Goal: Task Accomplishment & Management: Complete application form

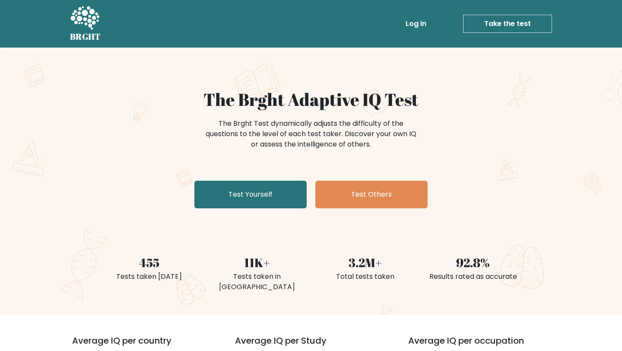
click at [417, 21] on link "Log in" at bounding box center [416, 23] width 28 height 17
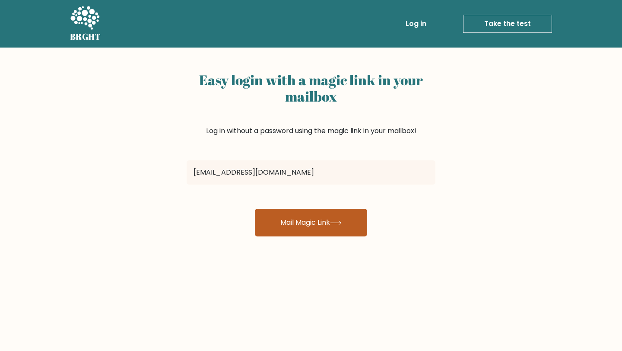
type input "fedebidda@gmail.com"
click at [282, 215] on button "Mail Magic Link" at bounding box center [311, 223] width 112 height 28
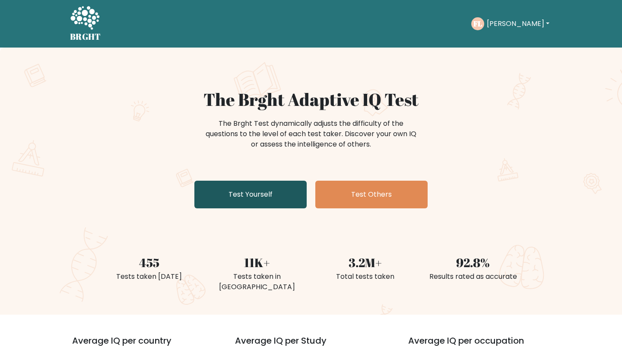
click at [280, 200] on link "Test Yourself" at bounding box center [250, 195] width 112 height 28
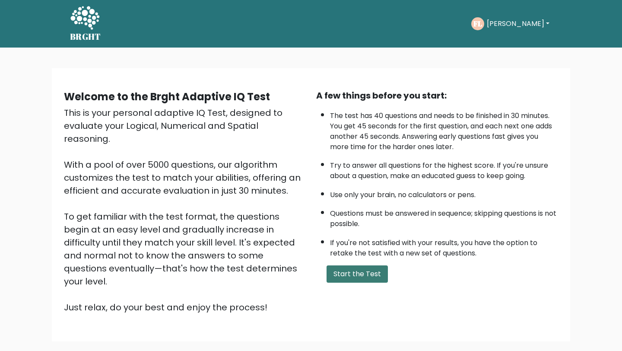
click at [339, 267] on button "Start the Test" at bounding box center [357, 273] width 61 height 17
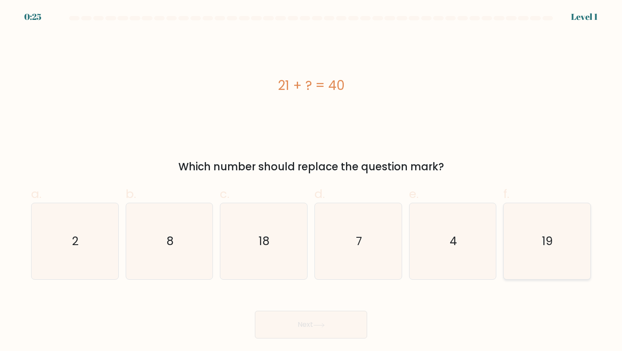
click at [545, 237] on text "19" at bounding box center [548, 241] width 11 height 16
click at [312, 181] on input "f. 19" at bounding box center [311, 178] width 0 height 6
radio input "true"
click at [281, 328] on button "Next" at bounding box center [311, 325] width 112 height 28
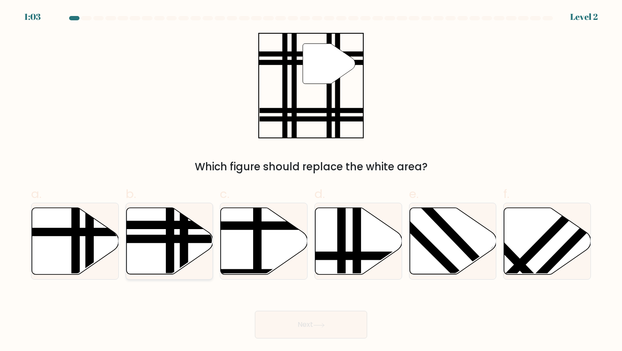
click at [143, 225] on line at bounding box center [140, 225] width 175 height 0
click at [311, 181] on input "b." at bounding box center [311, 178] width 0 height 6
radio input "true"
click at [294, 319] on button "Next" at bounding box center [311, 325] width 112 height 28
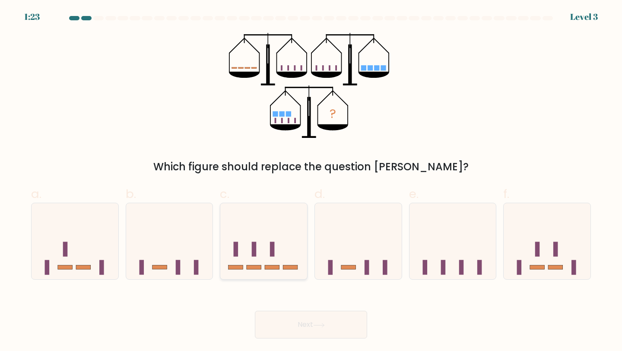
click at [278, 263] on icon at bounding box center [263, 241] width 87 height 72
click at [311, 181] on input "c." at bounding box center [311, 178] width 0 height 6
radio input "true"
click at [301, 323] on button "Next" at bounding box center [311, 325] width 112 height 28
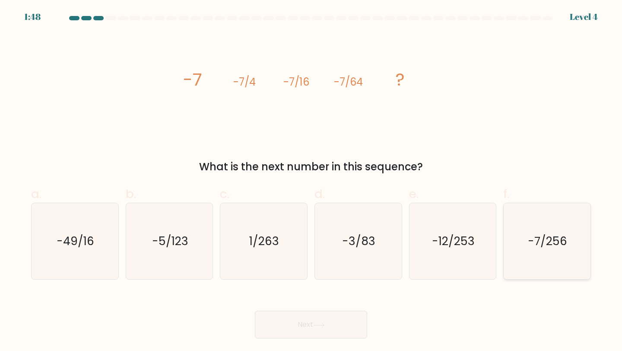
click at [587, 264] on div "-7/256" at bounding box center [548, 241] width 88 height 77
click at [312, 181] on input "f. -7/256" at bounding box center [311, 178] width 0 height 6
radio input "true"
click at [310, 320] on button "Next" at bounding box center [311, 325] width 112 height 28
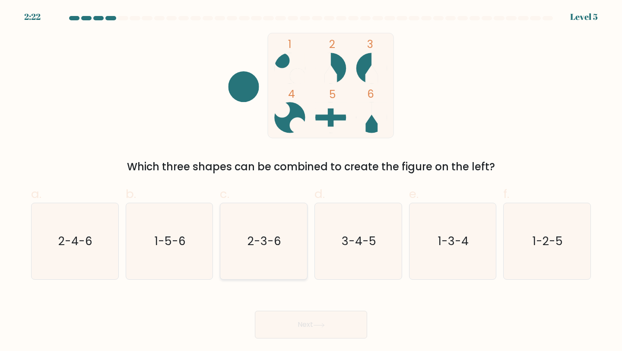
click at [254, 245] on text "2-3-6" at bounding box center [265, 241] width 34 height 16
click at [311, 181] on input "c. 2-3-6" at bounding box center [311, 178] width 0 height 6
radio input "true"
click at [305, 329] on button "Next" at bounding box center [311, 325] width 112 height 28
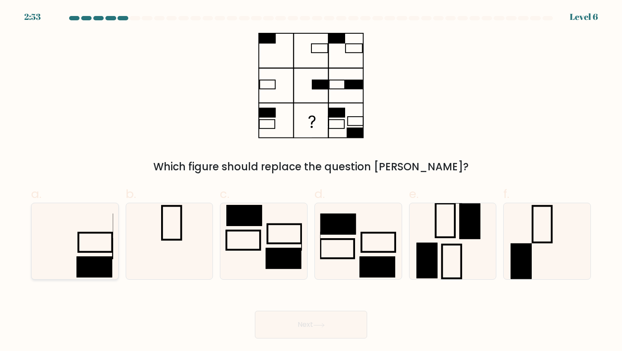
click at [93, 263] on rect at bounding box center [95, 267] width 36 height 21
click at [311, 181] on input "a." at bounding box center [311, 178] width 0 height 6
radio input "true"
click at [343, 319] on button "Next" at bounding box center [311, 325] width 112 height 28
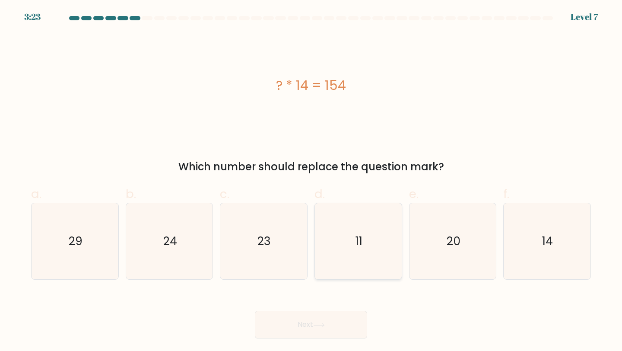
click at [386, 248] on icon "11" at bounding box center [358, 241] width 77 height 77
click at [312, 181] on input "d. 11" at bounding box center [311, 178] width 0 height 6
radio input "true"
click at [336, 319] on button "Next" at bounding box center [311, 325] width 112 height 28
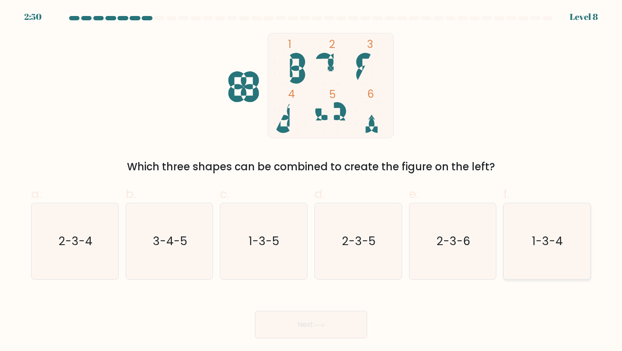
click at [523, 235] on icon "1-3-4" at bounding box center [547, 241] width 77 height 77
click at [312, 181] on input "f. 1-3-4" at bounding box center [311, 178] width 0 height 6
radio input "true"
click at [273, 328] on button "Next" at bounding box center [311, 325] width 112 height 28
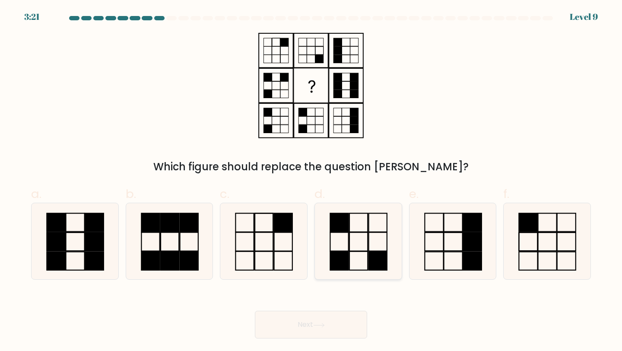
click at [374, 252] on rect at bounding box center [378, 261] width 18 height 19
click at [312, 181] on input "d." at bounding box center [311, 178] width 0 height 6
radio input "true"
click at [307, 324] on button "Next" at bounding box center [311, 325] width 112 height 28
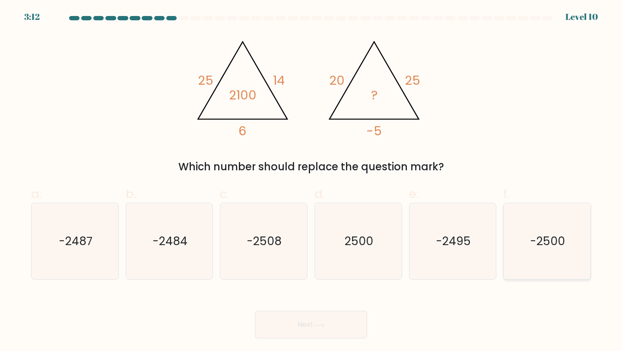
click at [562, 237] on text "-2500" at bounding box center [548, 241] width 35 height 16
click at [312, 181] on input "f. -2500" at bounding box center [311, 178] width 0 height 6
radio input "true"
click at [302, 319] on button "Next" at bounding box center [311, 325] width 112 height 28
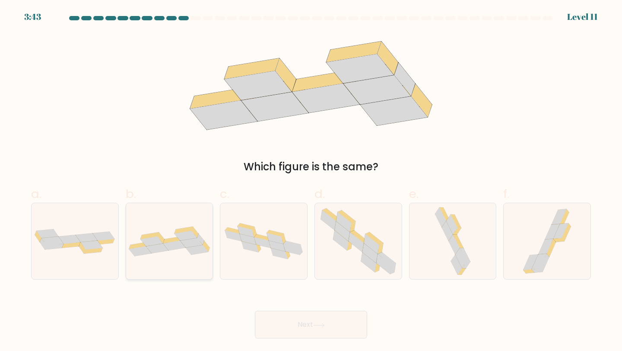
click at [156, 246] on icon at bounding box center [157, 248] width 22 height 10
click at [311, 181] on input "b." at bounding box center [311, 178] width 0 height 6
radio input "true"
click at [286, 327] on button "Next" at bounding box center [311, 325] width 112 height 28
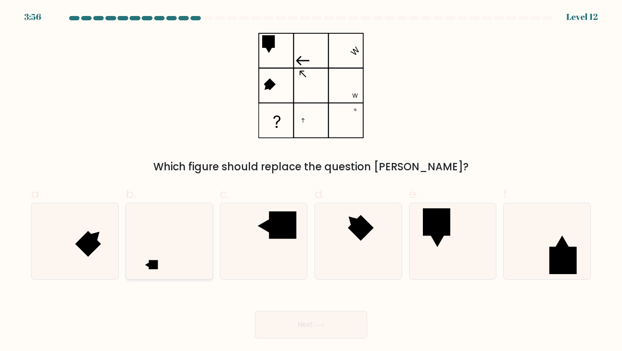
click at [168, 254] on icon at bounding box center [169, 241] width 77 height 77
click at [311, 181] on input "b." at bounding box center [311, 178] width 0 height 6
radio input "true"
click at [324, 327] on button "Next" at bounding box center [311, 325] width 112 height 28
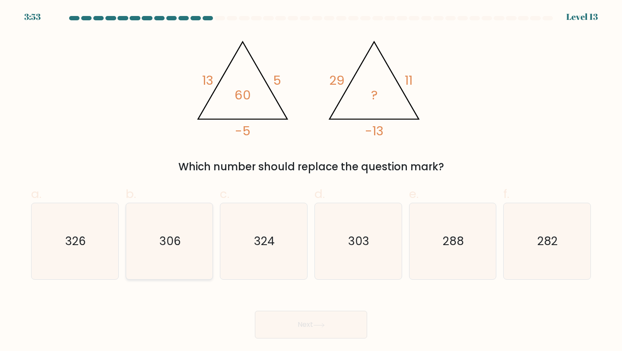
click at [178, 242] on text "306" at bounding box center [170, 241] width 22 height 16
click at [311, 181] on input "b. 306" at bounding box center [311, 178] width 0 height 6
radio input "true"
click at [285, 322] on button "Next" at bounding box center [311, 325] width 112 height 28
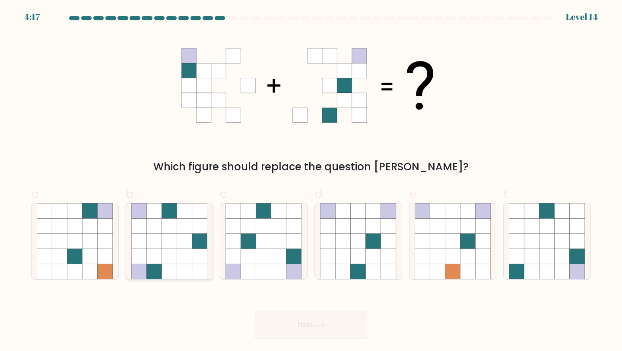
click at [143, 245] on icon at bounding box center [138, 241] width 15 height 15
click at [311, 181] on input "b." at bounding box center [311, 178] width 0 height 6
radio input "true"
click at [286, 265] on icon at bounding box center [278, 271] width 15 height 15
click at [311, 181] on input "c." at bounding box center [311, 178] width 0 height 6
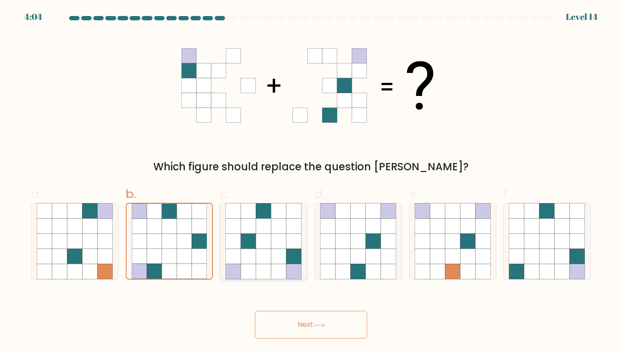
radio input "true"
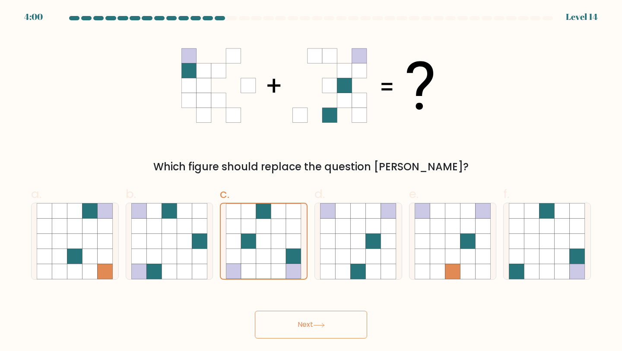
click at [313, 329] on button "Next" at bounding box center [311, 325] width 112 height 28
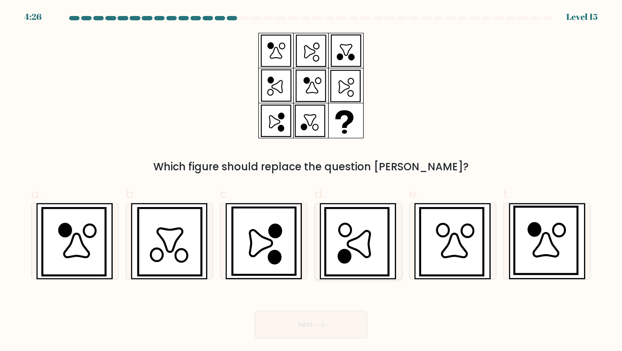
click at [383, 253] on icon at bounding box center [358, 241] width 64 height 67
click at [312, 181] on input "d." at bounding box center [311, 178] width 0 height 6
radio input "true"
click at [333, 332] on button "Next" at bounding box center [311, 325] width 112 height 28
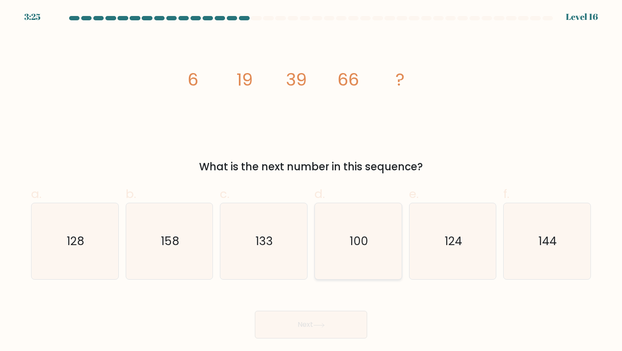
click at [359, 233] on icon "100" at bounding box center [358, 241] width 77 height 77
click at [312, 181] on input "d. 100" at bounding box center [311, 178] width 0 height 6
radio input "true"
click at [313, 320] on button "Next" at bounding box center [311, 325] width 112 height 28
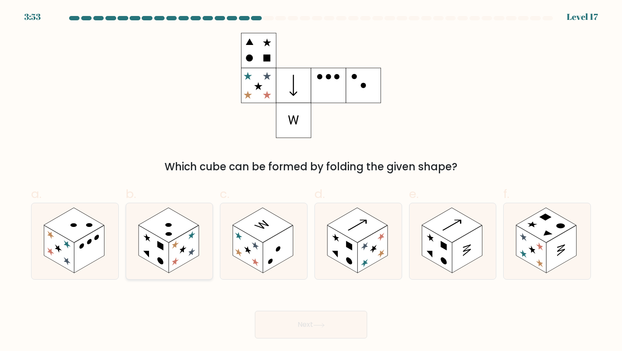
click at [178, 235] on rect at bounding box center [168, 225] width 61 height 35
click at [311, 181] on input "b." at bounding box center [311, 178] width 0 height 6
radio input "true"
click at [319, 325] on icon at bounding box center [319, 325] width 12 height 5
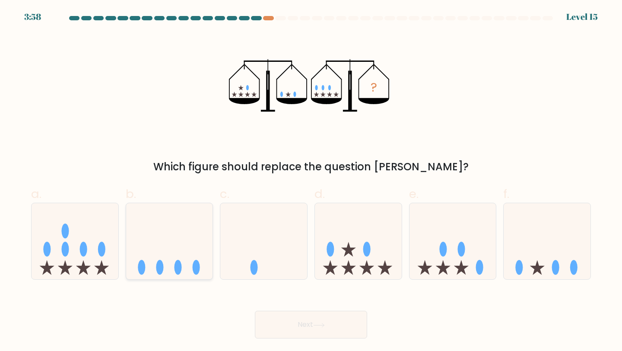
click at [178, 261] on ellipse at bounding box center [177, 267] width 7 height 15
click at [311, 181] on input "b." at bounding box center [311, 178] width 0 height 6
radio input "true"
click at [293, 323] on button "Next" at bounding box center [311, 325] width 112 height 28
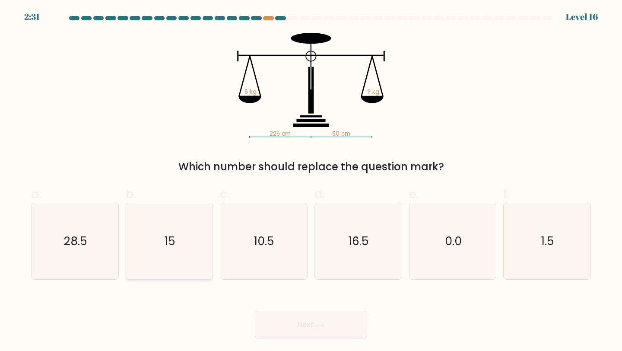
click at [183, 255] on icon "15" at bounding box center [169, 241] width 77 height 77
click at [311, 181] on input "b. 15" at bounding box center [311, 178] width 0 height 6
radio input "true"
click at [302, 322] on button "Next" at bounding box center [311, 325] width 112 height 28
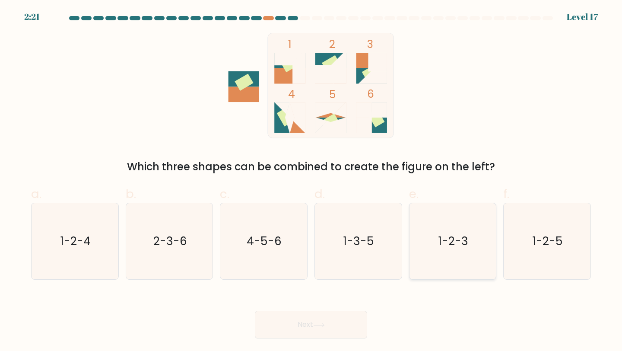
click at [469, 257] on icon "1-2-3" at bounding box center [453, 241] width 77 height 77
click at [312, 181] on input "e. 1-2-3" at bounding box center [311, 178] width 0 height 6
radio input "true"
click at [316, 331] on button "Next" at bounding box center [311, 325] width 112 height 28
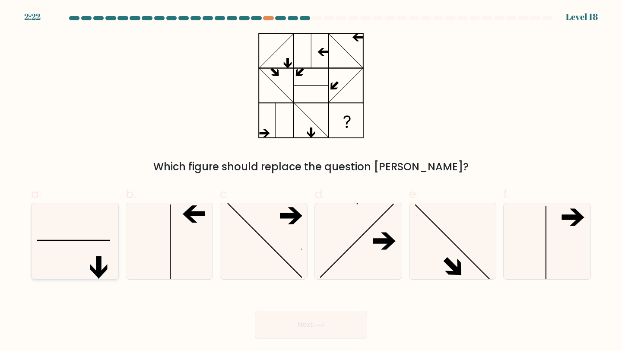
click at [85, 254] on icon at bounding box center [75, 241] width 77 height 77
click at [311, 181] on input "a." at bounding box center [311, 178] width 0 height 6
radio input "true"
click at [303, 318] on button "Next" at bounding box center [311, 325] width 112 height 28
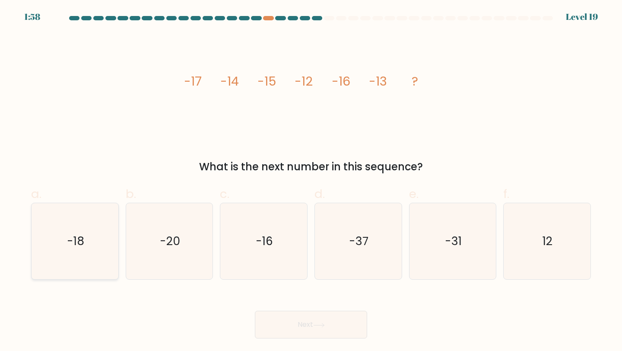
click at [56, 246] on icon "-18" at bounding box center [75, 241] width 77 height 77
click at [311, 181] on input "a. -18" at bounding box center [311, 178] width 0 height 6
radio input "true"
click at [353, 318] on button "Next" at bounding box center [311, 325] width 112 height 28
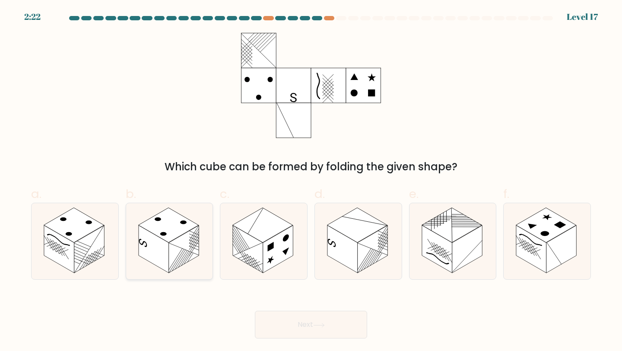
click at [169, 235] on rect at bounding box center [168, 225] width 61 height 35
click at [311, 181] on input "b." at bounding box center [311, 178] width 0 height 6
radio input "true"
click at [319, 321] on button "Next" at bounding box center [311, 325] width 112 height 28
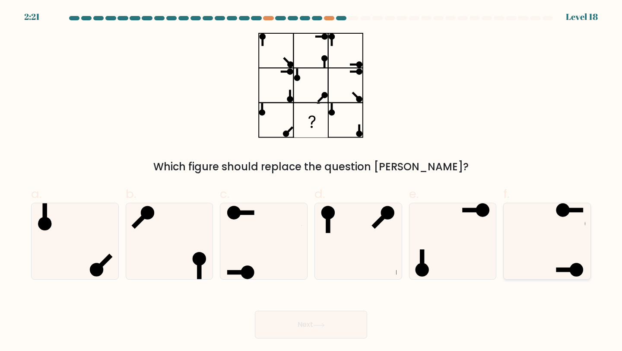
click at [548, 252] on icon at bounding box center [547, 241] width 77 height 77
click at [312, 181] on input "f." at bounding box center [311, 178] width 0 height 6
radio input "true"
click at [339, 331] on button "Next" at bounding box center [311, 325] width 112 height 28
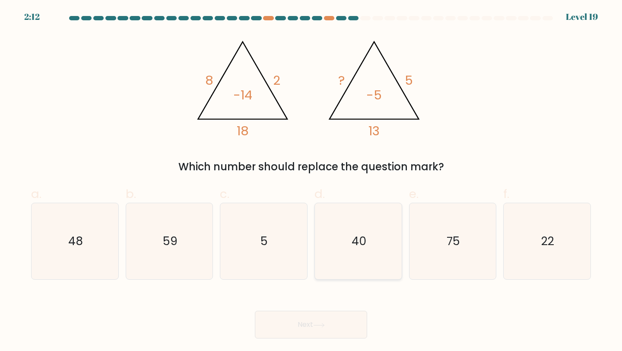
click at [396, 258] on div "40" at bounding box center [359, 241] width 88 height 77
click at [312, 181] on input "d. 40" at bounding box center [311, 178] width 0 height 6
radio input "true"
click at [313, 332] on button "Next" at bounding box center [311, 325] width 112 height 28
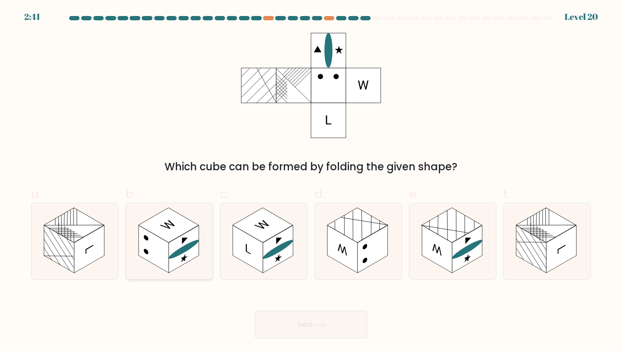
click at [154, 238] on rect at bounding box center [154, 249] width 30 height 48
click at [311, 181] on input "b." at bounding box center [311, 178] width 0 height 6
radio input "true"
click at [284, 338] on body "2:09 Level 20" at bounding box center [311, 175] width 622 height 351
click at [298, 325] on button "Next" at bounding box center [311, 325] width 112 height 28
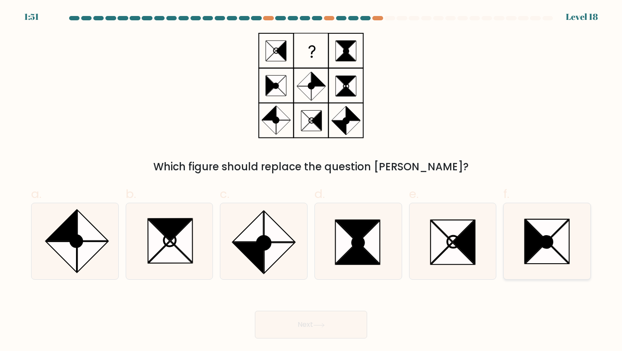
click at [542, 245] on icon at bounding box center [547, 242] width 12 height 12
click at [312, 181] on input "f." at bounding box center [311, 178] width 0 height 6
radio input "true"
click at [312, 320] on button "Next" at bounding box center [311, 325] width 112 height 28
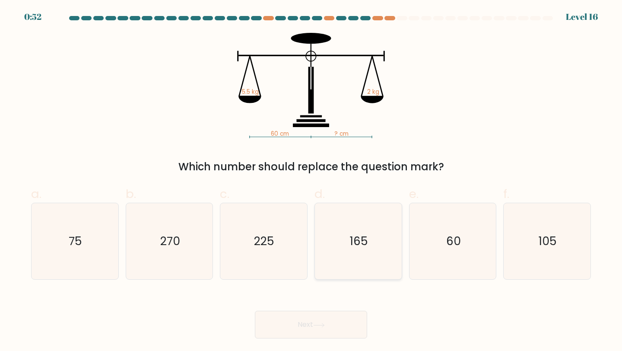
click at [344, 272] on icon "165" at bounding box center [358, 241] width 77 height 77
click at [312, 181] on input "d. 165" at bounding box center [311, 178] width 0 height 6
radio input "true"
click at [319, 318] on button "Next" at bounding box center [311, 325] width 112 height 28
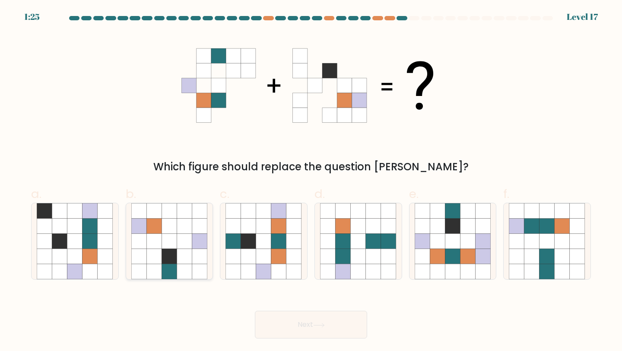
click at [160, 252] on icon at bounding box center [154, 256] width 15 height 15
click at [311, 181] on input "b." at bounding box center [311, 178] width 0 height 6
radio input "true"
click at [275, 259] on icon at bounding box center [278, 256] width 15 height 15
click at [311, 181] on input "c." at bounding box center [311, 178] width 0 height 6
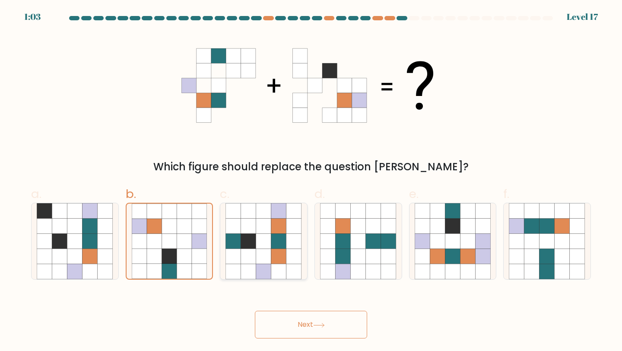
radio input "true"
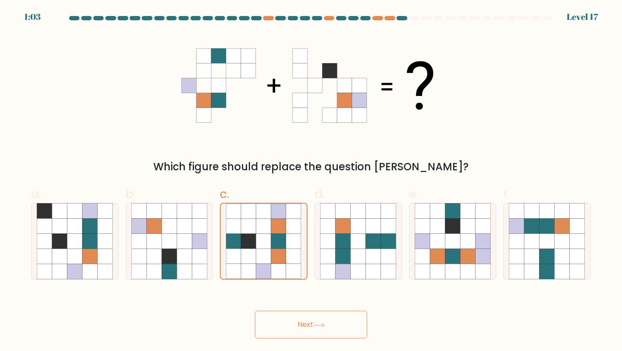
click at [289, 321] on button "Next" at bounding box center [311, 325] width 112 height 28
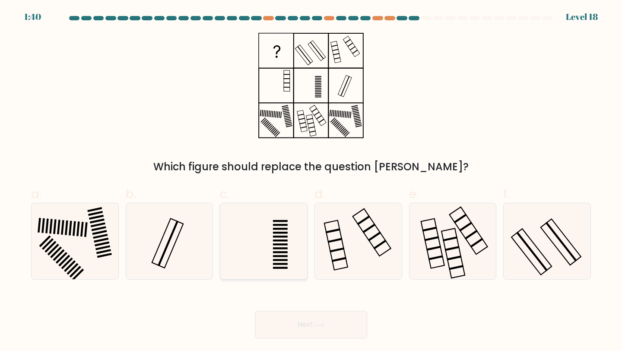
click at [277, 248] on rect at bounding box center [281, 248] width 15 height 2
click at [311, 181] on input "c." at bounding box center [311, 178] width 0 height 6
radio input "true"
click at [546, 255] on icon at bounding box center [547, 241] width 77 height 77
click at [312, 181] on input "f." at bounding box center [311, 178] width 0 height 6
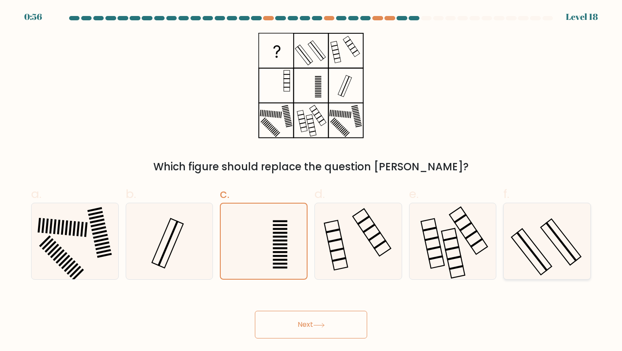
radio input "true"
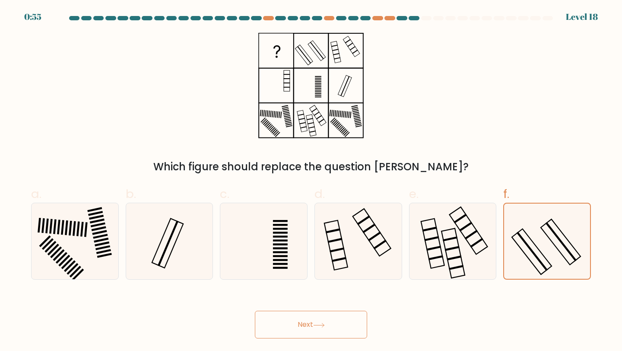
click at [305, 321] on button "Next" at bounding box center [311, 325] width 112 height 28
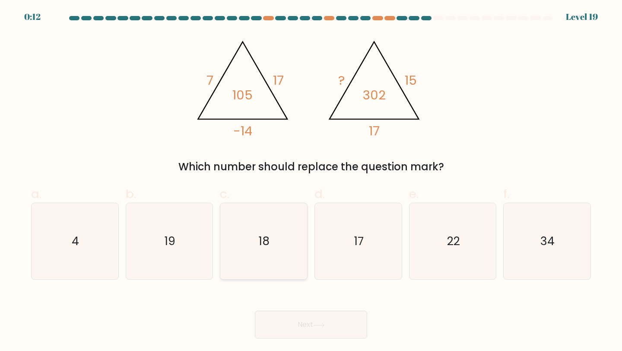
click at [256, 235] on icon "18" at bounding box center [264, 241] width 77 height 77
click at [311, 181] on input "c. 18" at bounding box center [311, 178] width 0 height 6
radio input "true"
click at [279, 324] on button "Next" at bounding box center [311, 325] width 112 height 28
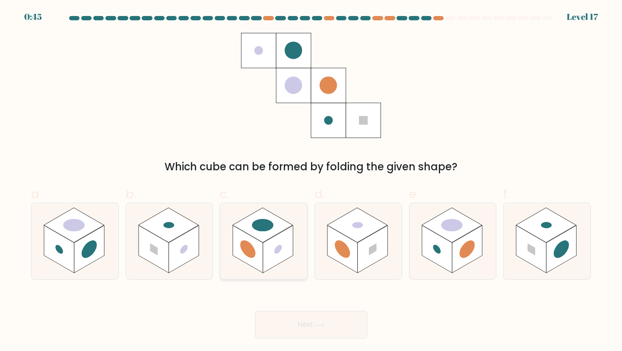
click at [280, 253] on rect at bounding box center [278, 249] width 30 height 48
click at [311, 181] on input "c." at bounding box center [311, 178] width 0 height 6
radio input "true"
click at [460, 249] on rect at bounding box center [468, 249] width 30 height 48
click at [312, 181] on input "e." at bounding box center [311, 178] width 0 height 6
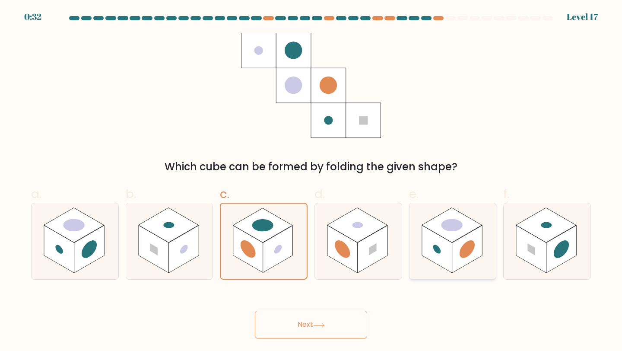
radio input "true"
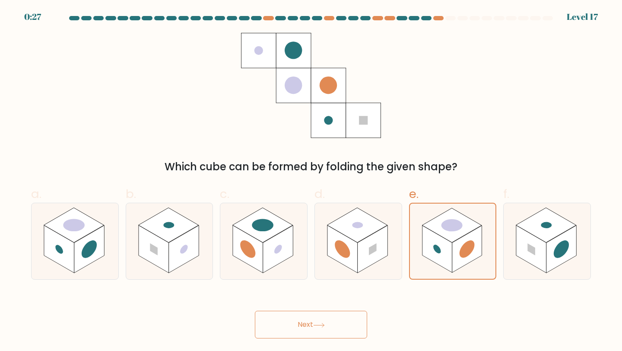
click at [334, 330] on button "Next" at bounding box center [311, 325] width 112 height 28
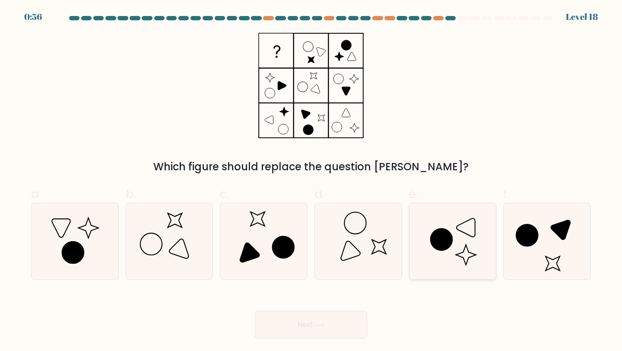
click at [437, 252] on icon at bounding box center [453, 241] width 77 height 77
click at [312, 181] on input "e." at bounding box center [311, 178] width 0 height 6
radio input "true"
click at [322, 319] on button "Next" at bounding box center [311, 325] width 112 height 28
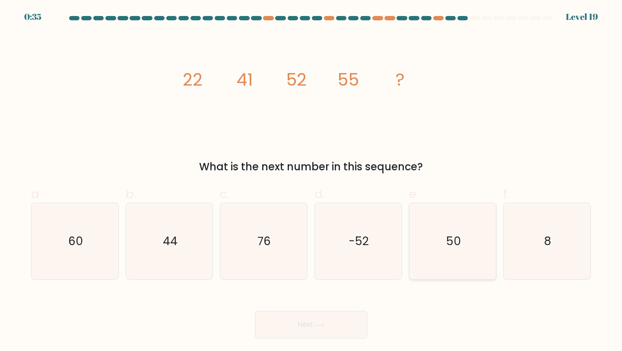
click at [460, 260] on icon "50" at bounding box center [453, 241] width 77 height 77
click at [312, 181] on input "e. 50" at bounding box center [311, 178] width 0 height 6
radio input "true"
click at [39, 231] on icon "60" at bounding box center [75, 241] width 77 height 77
click at [311, 181] on input "a. 60" at bounding box center [311, 178] width 0 height 6
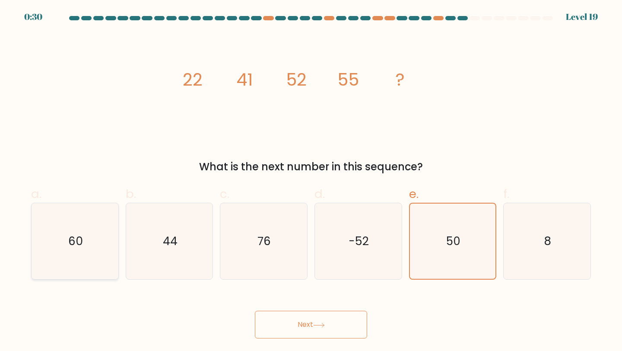
radio input "true"
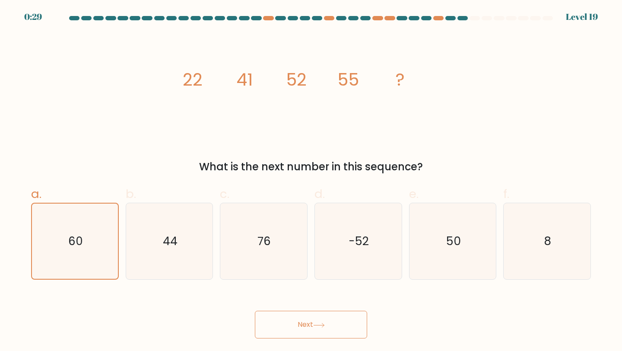
click at [305, 327] on button "Next" at bounding box center [311, 325] width 112 height 28
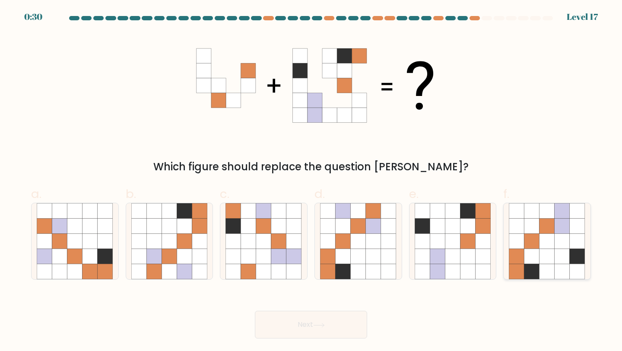
click at [580, 252] on icon at bounding box center [577, 256] width 15 height 15
click at [312, 181] on input "f." at bounding box center [311, 178] width 0 height 6
radio input "true"
click at [291, 328] on button "Next" at bounding box center [311, 325] width 112 height 28
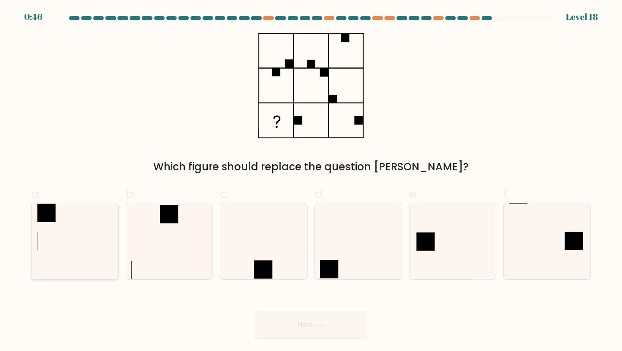
click at [78, 249] on icon at bounding box center [75, 241] width 77 height 77
click at [311, 181] on input "a." at bounding box center [311, 178] width 0 height 6
radio input "true"
click at [300, 334] on button "Next" at bounding box center [311, 325] width 112 height 28
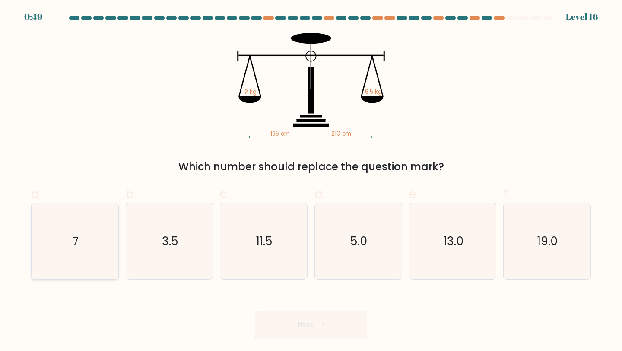
click at [69, 242] on icon "7" at bounding box center [75, 241] width 77 height 77
click at [311, 181] on input "a. 7" at bounding box center [311, 178] width 0 height 6
radio input "true"
click at [337, 327] on button "Next" at bounding box center [311, 325] width 112 height 28
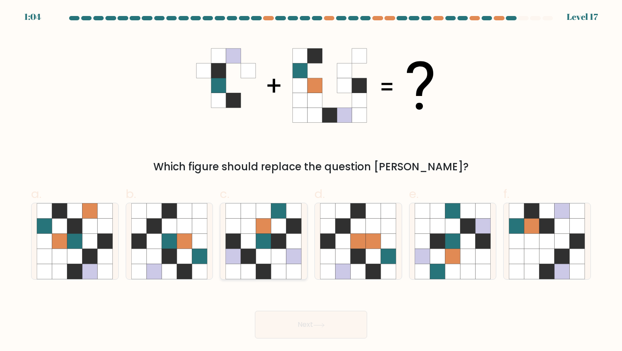
click at [279, 266] on icon at bounding box center [278, 271] width 15 height 15
click at [311, 181] on input "c." at bounding box center [311, 178] width 0 height 6
radio input "true"
click at [293, 327] on button "Next" at bounding box center [311, 325] width 112 height 28
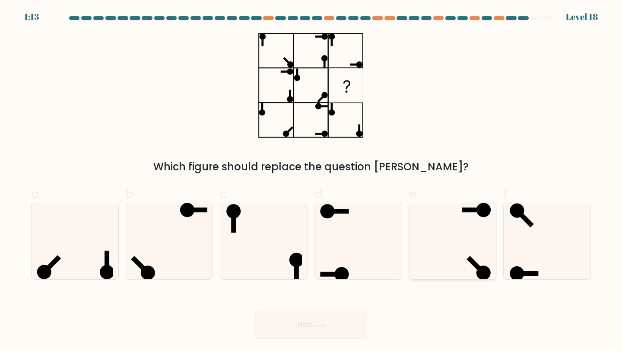
click at [459, 256] on icon at bounding box center [453, 241] width 77 height 77
click at [312, 181] on input "e." at bounding box center [311, 178] width 0 height 6
radio input "true"
click at [335, 327] on button "Next" at bounding box center [311, 325] width 112 height 28
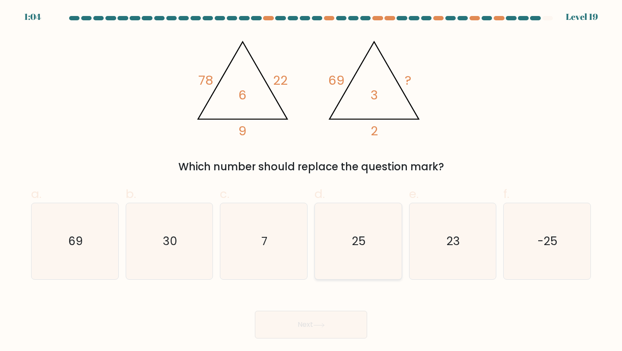
click at [357, 251] on icon "25" at bounding box center [358, 241] width 77 height 77
click at [312, 181] on input "d. 25" at bounding box center [311, 178] width 0 height 6
radio input "true"
click at [303, 348] on body "1:04 Level 19" at bounding box center [311, 175] width 622 height 351
click at [312, 334] on button "Next" at bounding box center [311, 325] width 112 height 28
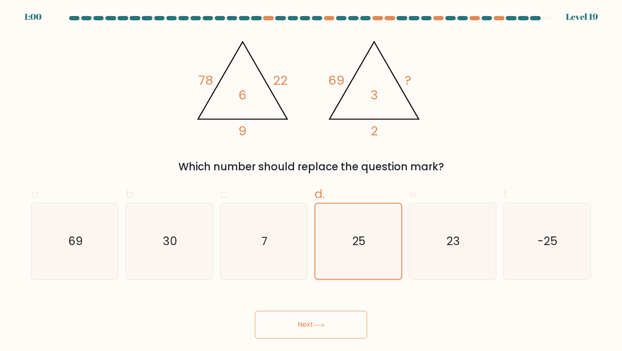
click at [357, 241] on text "25" at bounding box center [359, 241] width 13 height 16
click at [312, 181] on input "d. 25" at bounding box center [311, 178] width 0 height 6
click at [318, 319] on button "Next" at bounding box center [311, 325] width 112 height 28
click at [309, 322] on button "Next" at bounding box center [311, 325] width 112 height 28
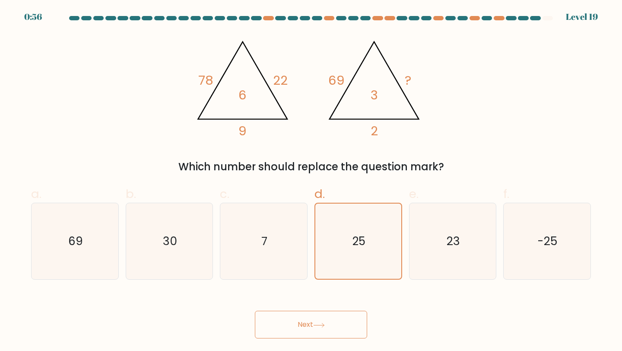
click at [309, 322] on button "Next" at bounding box center [311, 325] width 112 height 28
click at [280, 242] on icon "7" at bounding box center [264, 241] width 77 height 77
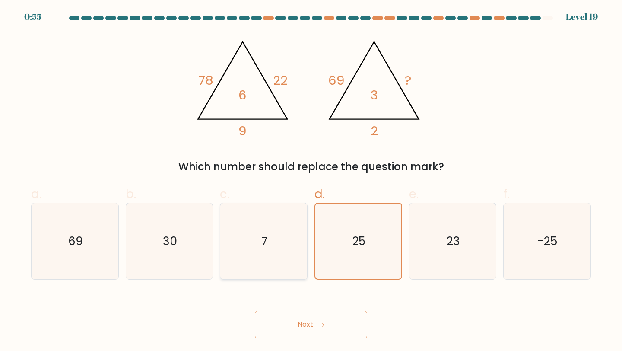
click at [311, 181] on input "c. 7" at bounding box center [311, 178] width 0 height 6
radio input "true"
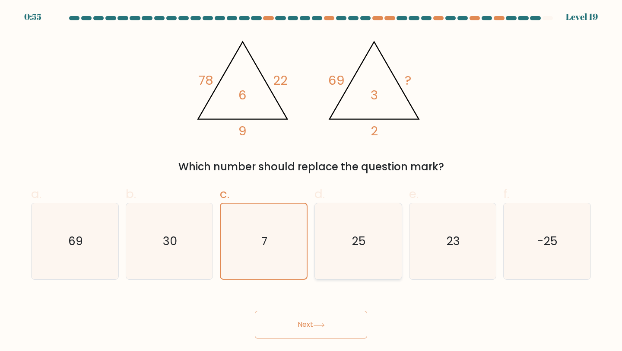
click at [379, 240] on icon "25" at bounding box center [358, 241] width 77 height 77
click at [312, 181] on input "d. 25" at bounding box center [311, 178] width 0 height 6
radio input "true"
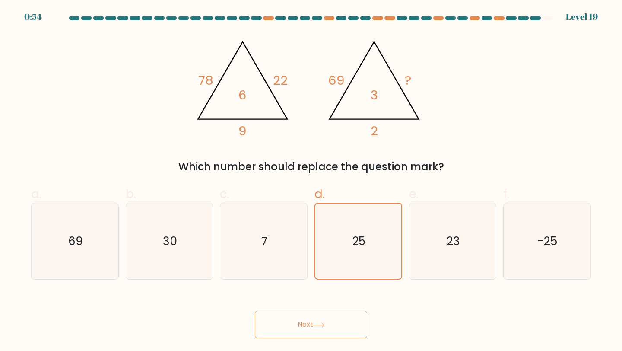
click at [318, 327] on icon at bounding box center [319, 325] width 12 height 5
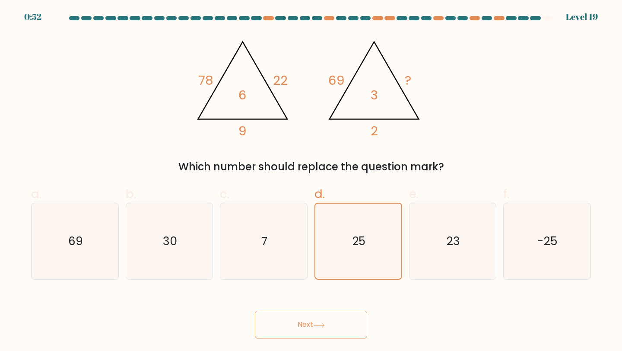
click at [318, 327] on icon at bounding box center [319, 325] width 12 height 5
click at [464, 241] on icon "23" at bounding box center [453, 241] width 77 height 77
click at [312, 181] on input "e. 23" at bounding box center [311, 178] width 0 height 6
radio input "true"
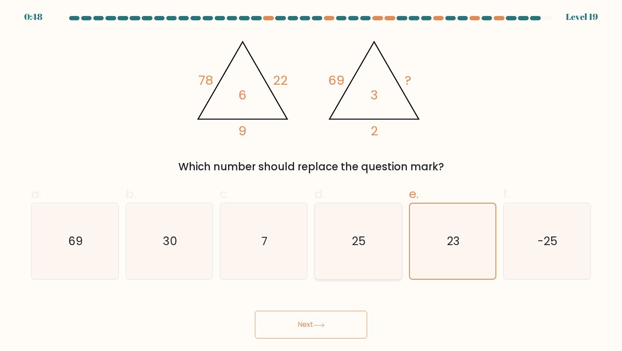
click at [349, 242] on icon "25" at bounding box center [358, 241] width 77 height 77
click at [312, 181] on input "d. 25" at bounding box center [311, 178] width 0 height 6
radio input "true"
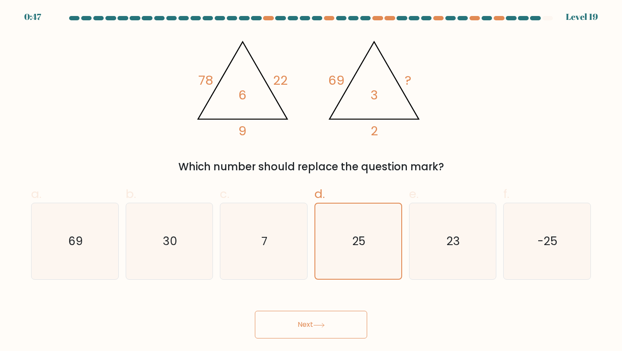
drag, startPoint x: 586, startPoint y: 19, endPoint x: 547, endPoint y: 19, distance: 38.9
click at [547, 19] on div at bounding box center [311, 20] width 571 height 8
click at [535, 19] on div at bounding box center [535, 18] width 10 height 4
click at [339, 327] on button "Next" at bounding box center [311, 325] width 112 height 28
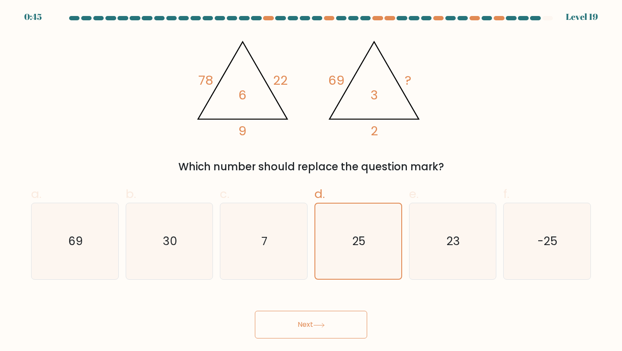
click at [339, 327] on button "Next" at bounding box center [311, 325] width 112 height 28
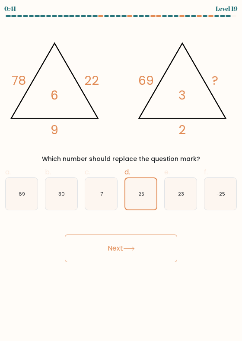
click at [106, 258] on button "Next" at bounding box center [121, 248] width 112 height 28
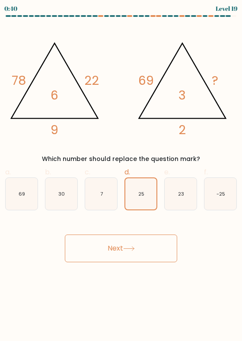
click at [106, 258] on button "Next" at bounding box center [121, 248] width 112 height 28
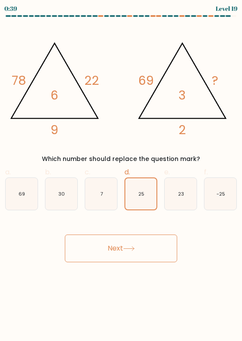
click at [106, 258] on button "Next" at bounding box center [121, 248] width 112 height 28
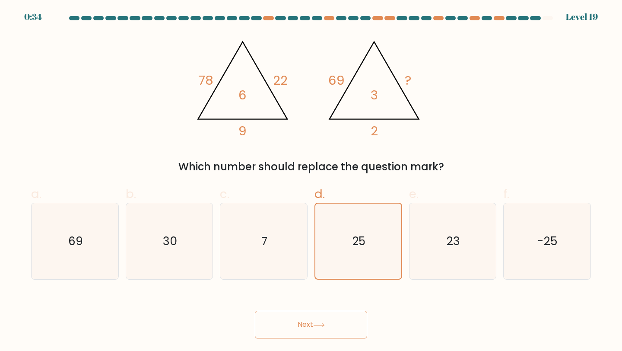
click at [297, 322] on button "Next" at bounding box center [311, 325] width 112 height 28
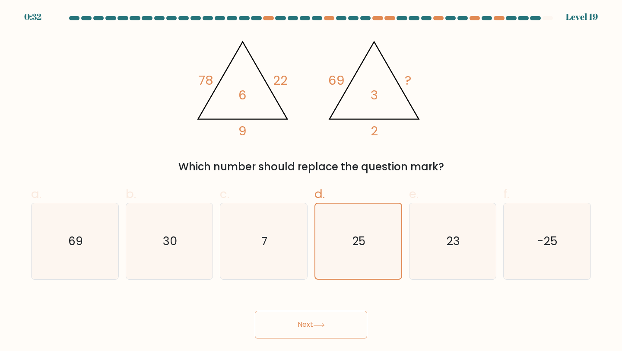
click at [297, 322] on button "Next" at bounding box center [311, 325] width 112 height 28
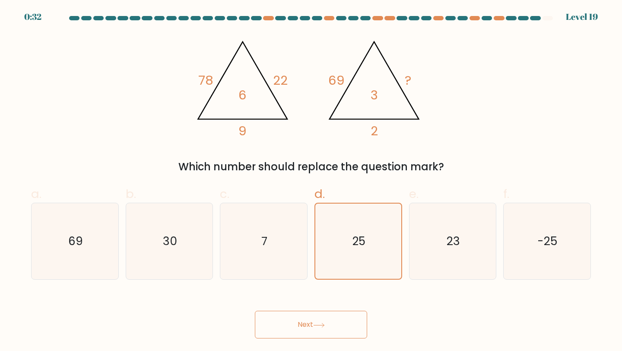
click at [297, 322] on button "Next" at bounding box center [311, 325] width 112 height 28
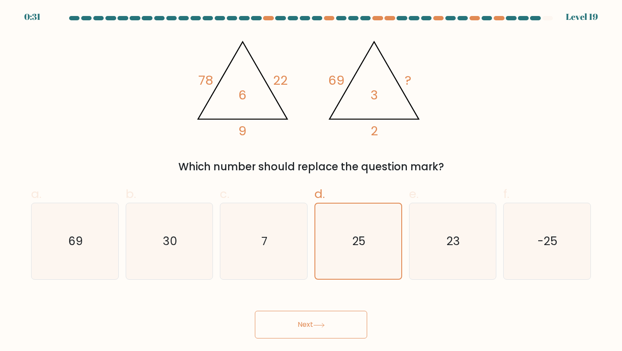
click at [297, 322] on button "Next" at bounding box center [311, 325] width 112 height 28
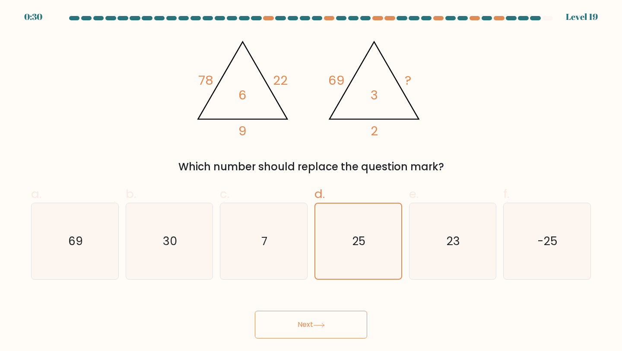
click at [297, 322] on button "Next" at bounding box center [311, 325] width 112 height 28
click at [292, 268] on icon "7" at bounding box center [264, 241] width 77 height 77
click at [311, 181] on input "c. 7" at bounding box center [311, 178] width 0 height 6
radio input "true"
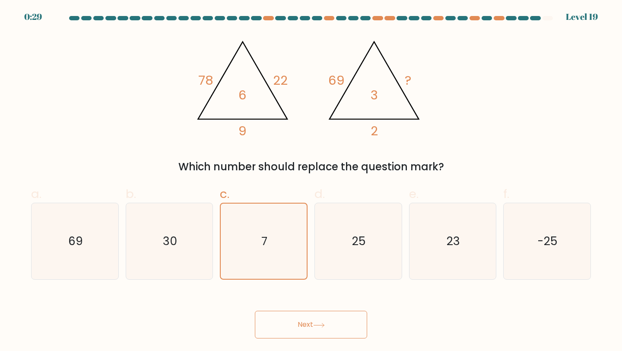
click at [295, 327] on button "Next" at bounding box center [311, 325] width 112 height 28
click at [357, 242] on text "25" at bounding box center [359, 241] width 14 height 16
click at [312, 181] on input "d. 25" at bounding box center [311, 178] width 0 height 6
radio input "true"
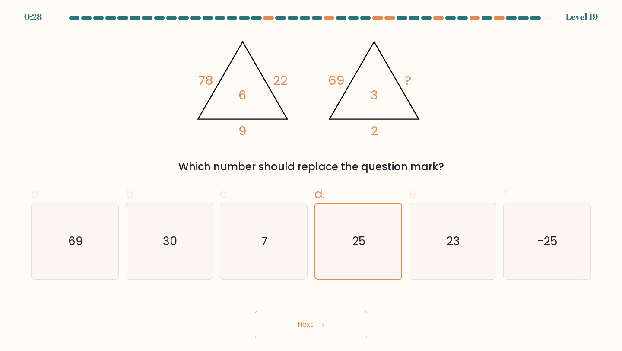
click at [329, 324] on button "Next" at bounding box center [311, 325] width 112 height 28
click at [293, 325] on button "Next" at bounding box center [311, 325] width 112 height 28
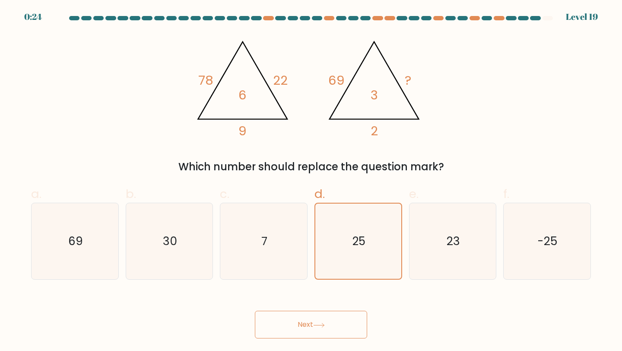
click at [255, 311] on button "Next" at bounding box center [311, 325] width 112 height 28
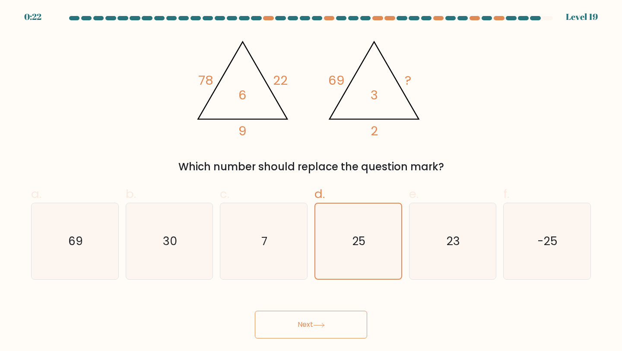
click at [255, 311] on button "Next" at bounding box center [311, 325] width 112 height 28
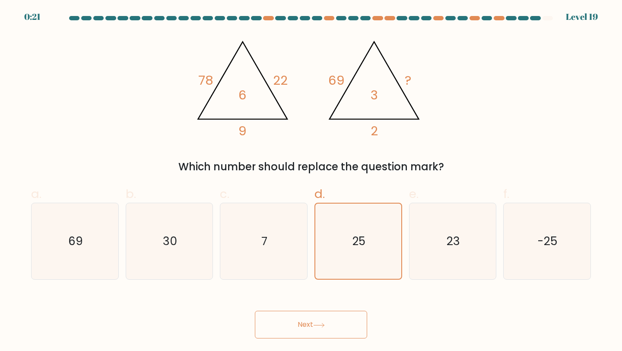
click at [255, 311] on button "Next" at bounding box center [311, 325] width 112 height 28
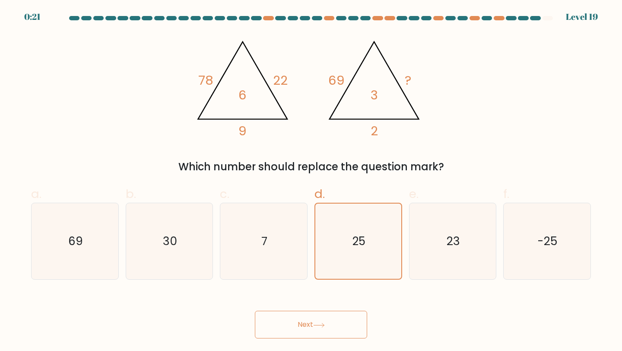
click at [255, 311] on button "Next" at bounding box center [311, 325] width 112 height 28
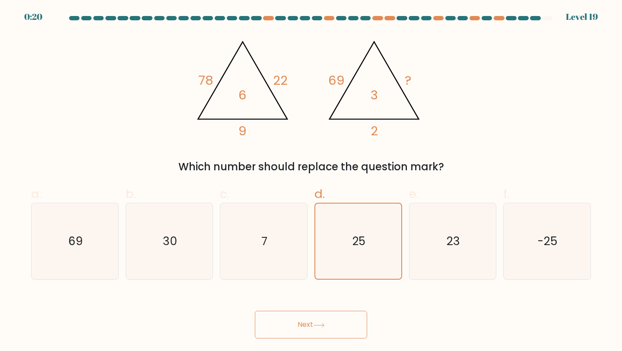
click at [255, 311] on button "Next" at bounding box center [311, 325] width 112 height 28
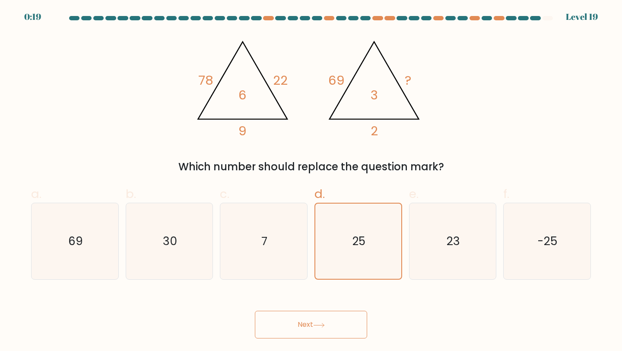
click at [255, 311] on button "Next" at bounding box center [311, 325] width 112 height 28
click at [293, 325] on button "Next" at bounding box center [311, 325] width 112 height 28
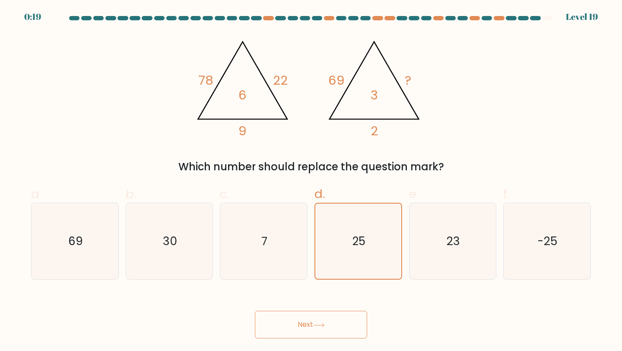
click at [293, 325] on button "Next" at bounding box center [311, 325] width 112 height 28
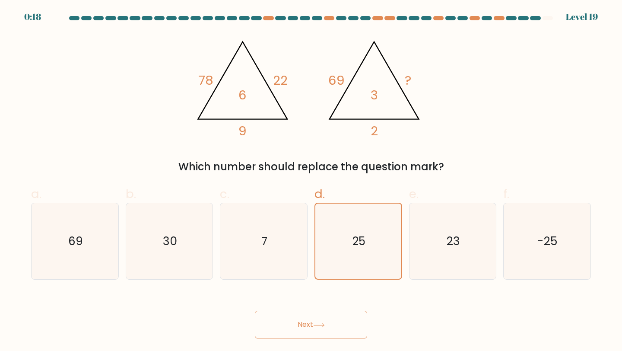
click at [293, 325] on button "Next" at bounding box center [311, 325] width 112 height 28
click at [302, 333] on button "Next" at bounding box center [311, 325] width 112 height 28
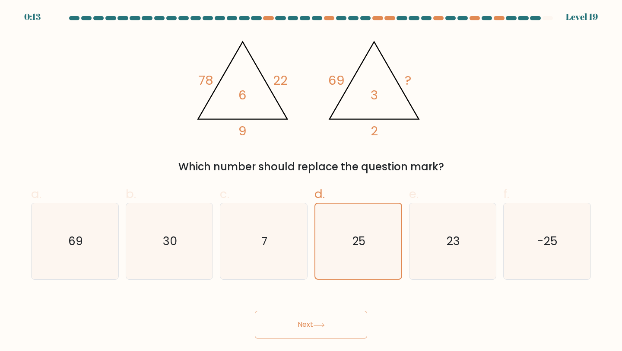
click at [302, 333] on button "Next" at bounding box center [311, 325] width 112 height 28
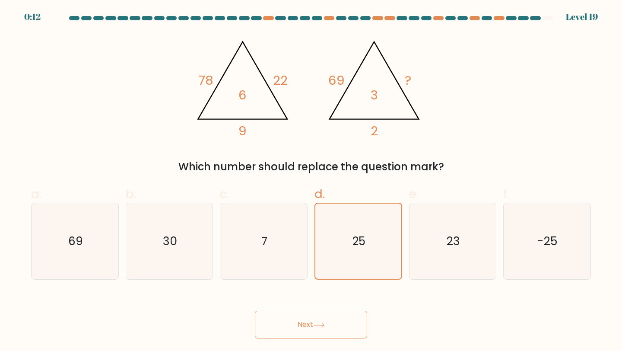
click at [302, 333] on button "Next" at bounding box center [311, 325] width 112 height 28
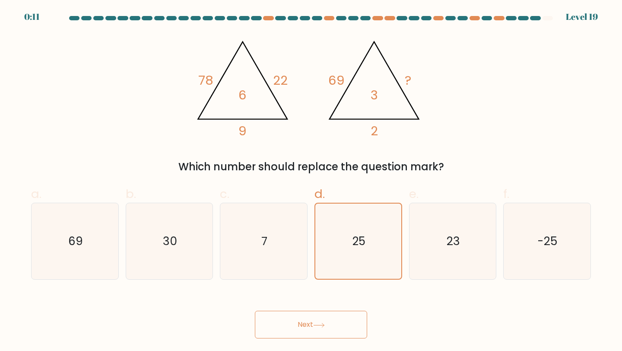
click at [302, 333] on button "Next" at bounding box center [311, 325] width 112 height 28
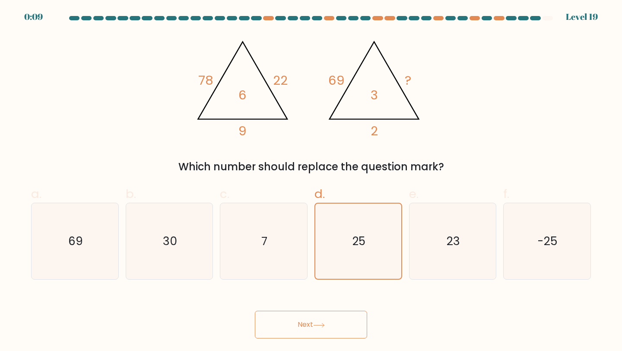
click at [302, 333] on button "Next" at bounding box center [311, 325] width 112 height 28
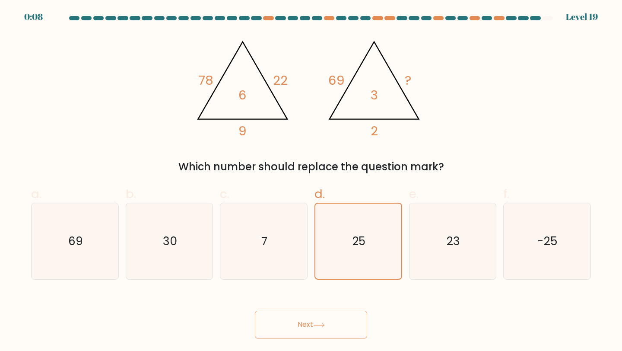
click at [302, 333] on button "Next" at bounding box center [311, 325] width 112 height 28
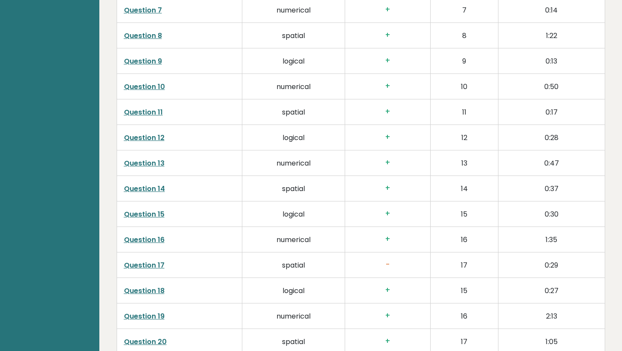
scroll to position [1542, 0]
click at [161, 266] on link "Question 17" at bounding box center [144, 266] width 41 height 10
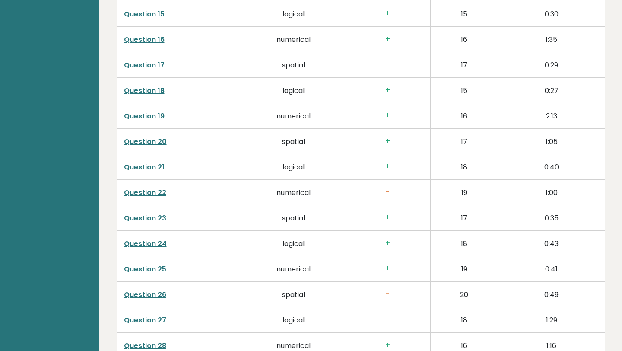
scroll to position [1744, 0]
click at [154, 189] on link "Question 22" at bounding box center [145, 192] width 42 height 10
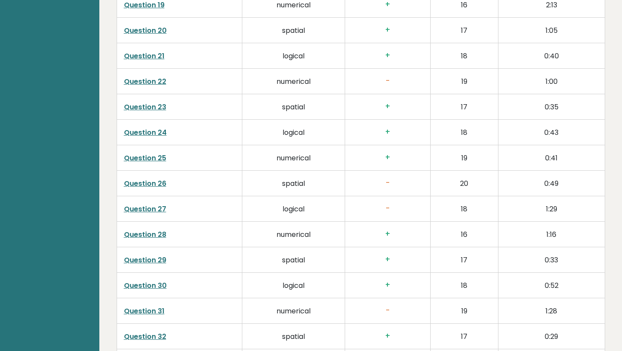
click at [158, 211] on link "Question 27" at bounding box center [145, 209] width 42 height 10
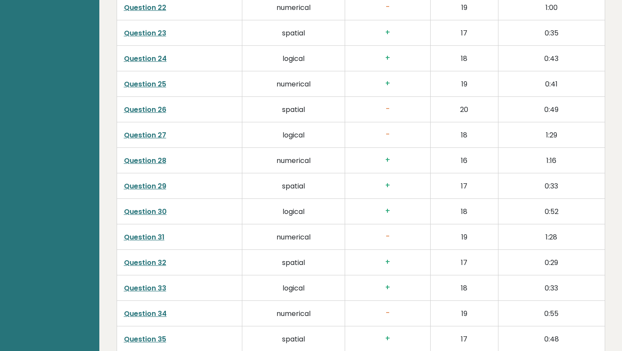
scroll to position [1972, 0]
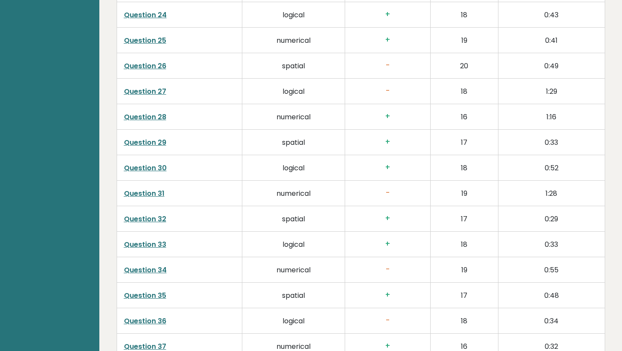
click at [153, 189] on link "Question 31" at bounding box center [144, 193] width 41 height 10
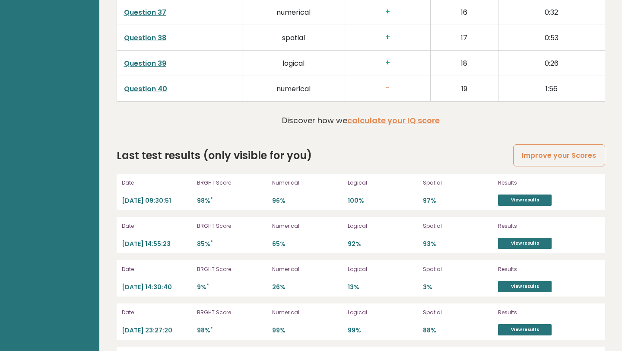
scroll to position [2305, 0]
click at [532, 202] on link "View results" at bounding box center [525, 200] width 54 height 11
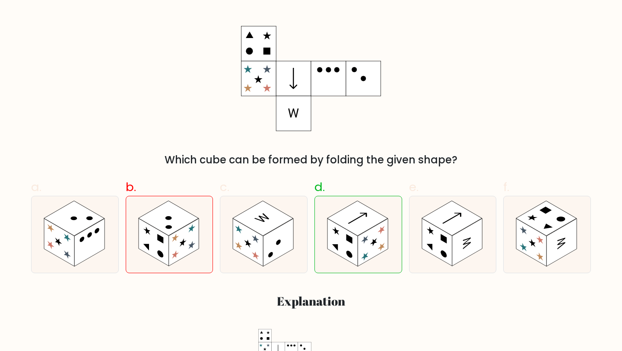
scroll to position [149, 0]
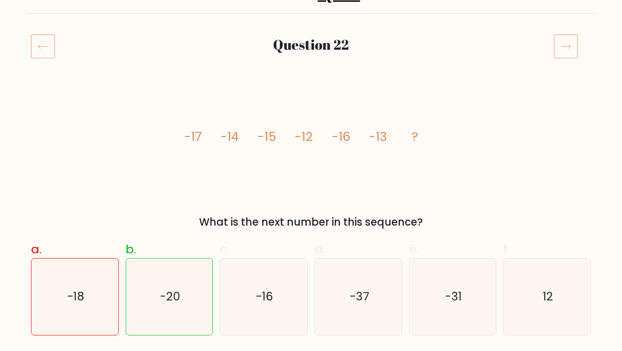
scroll to position [85, 0]
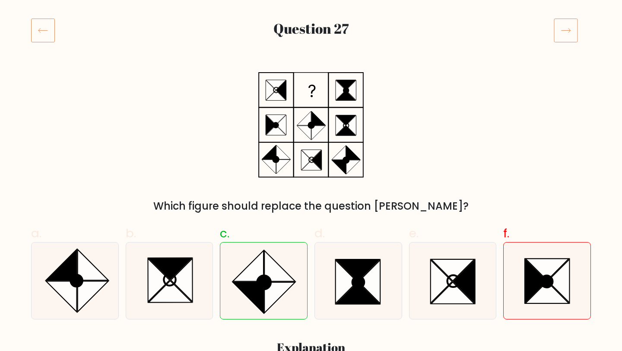
scroll to position [116, 0]
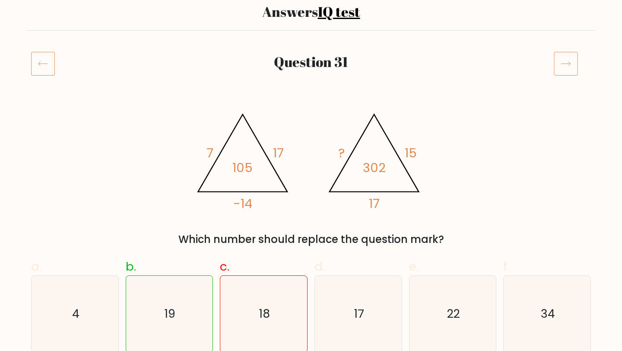
scroll to position [77, 0]
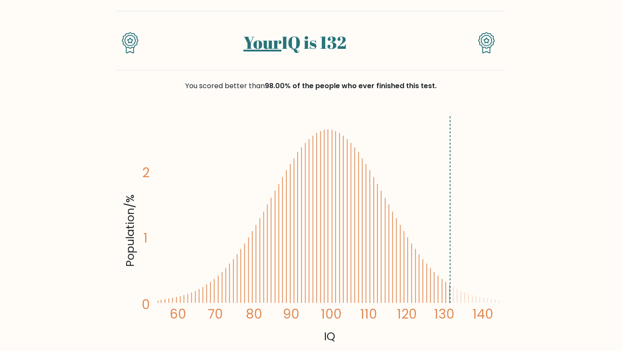
scroll to position [57, 0]
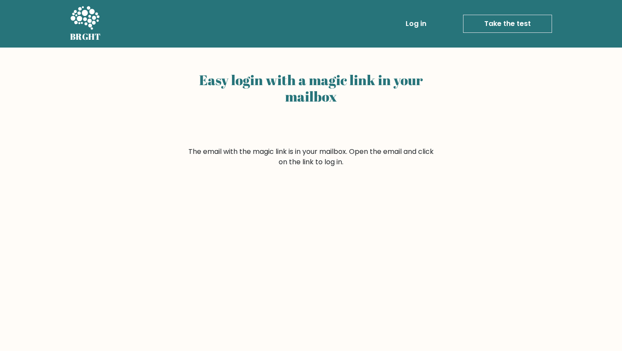
click at [77, 17] on icon at bounding box center [85, 19] width 30 height 26
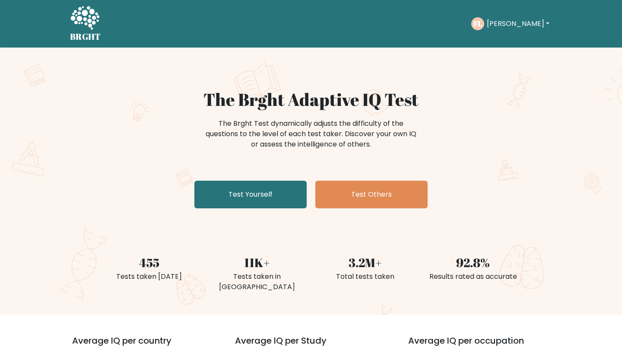
click at [501, 25] on button "[PERSON_NAME]" at bounding box center [519, 23] width 68 height 11
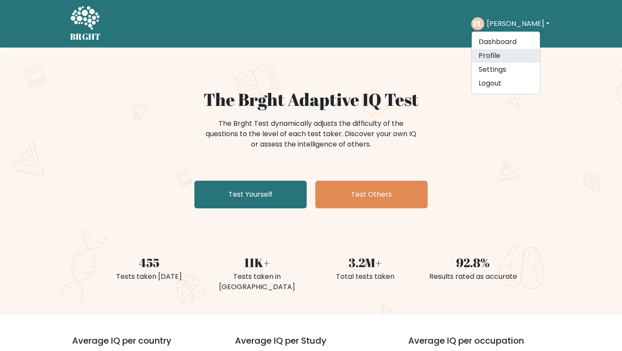
click at [495, 56] on link "Profile" at bounding box center [506, 56] width 68 height 14
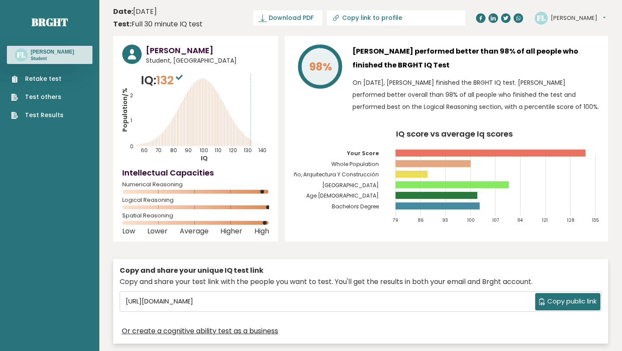
click at [47, 113] on link "Test Results" at bounding box center [37, 115] width 52 height 9
click at [180, 80] on icon at bounding box center [179, 77] width 7 height 5
